Goal: Browse casually

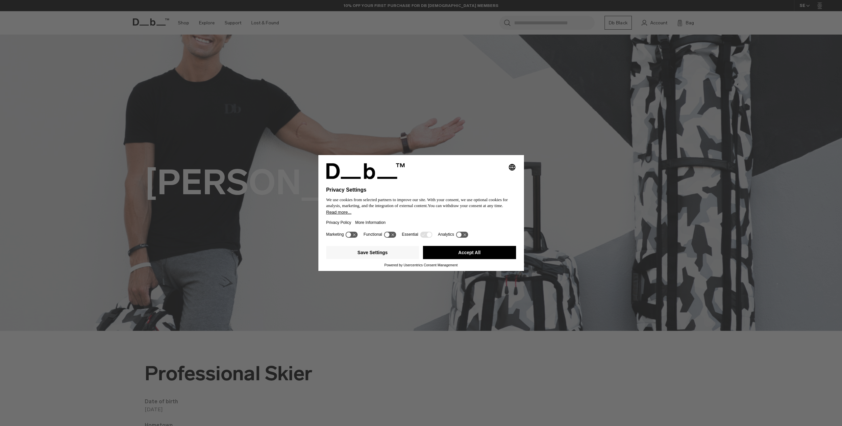
click at [481, 250] on button "Accept All" at bounding box center [469, 252] width 93 height 13
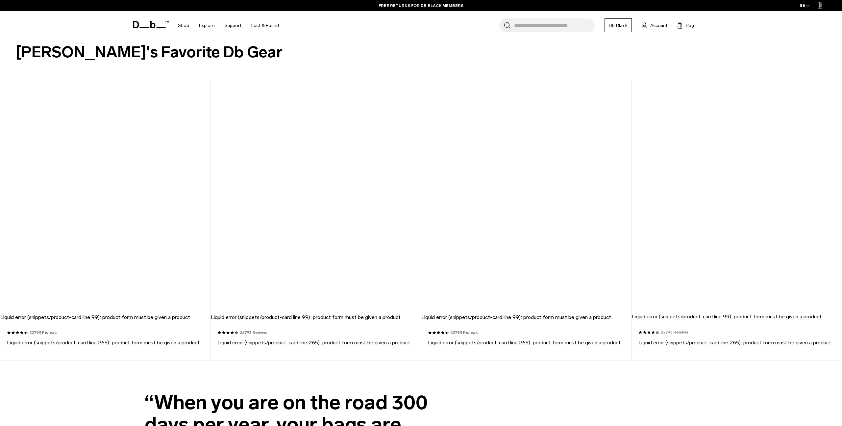
scroll to position [788, 0]
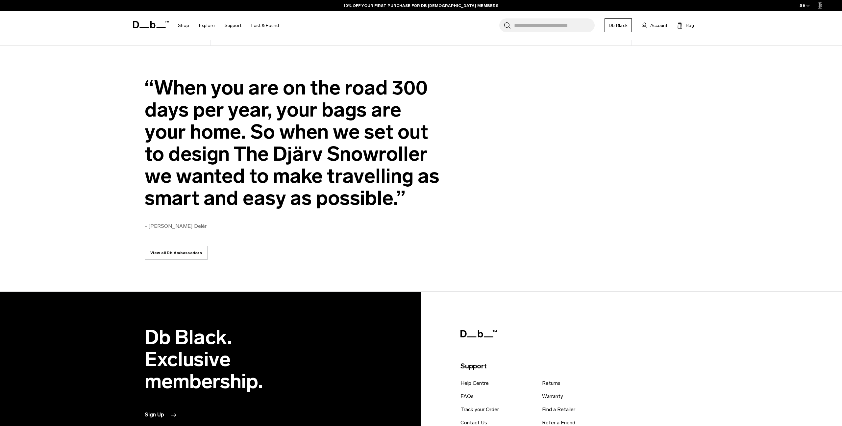
scroll to position [1102, 0]
